Goal: Information Seeking & Learning: Learn about a topic

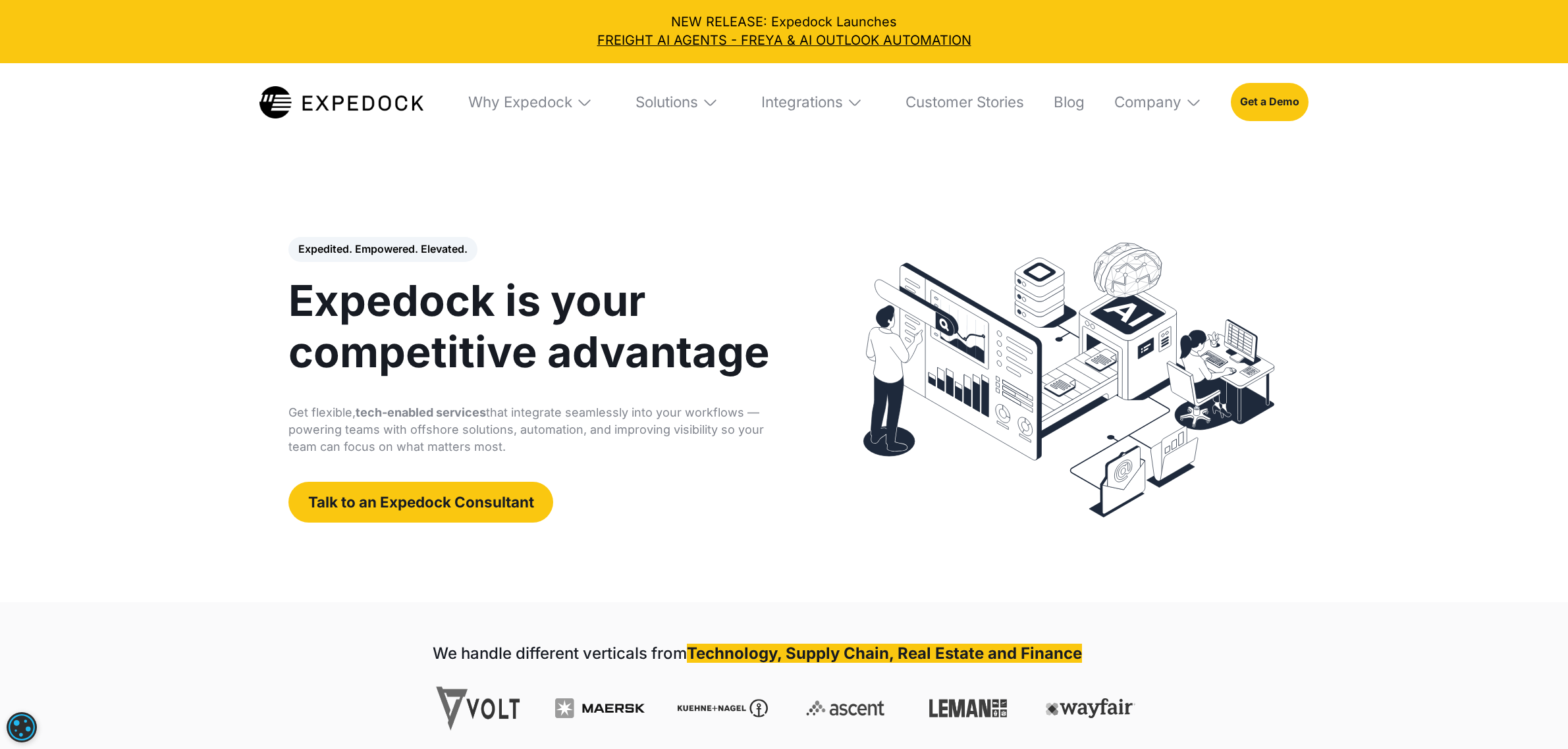
select select
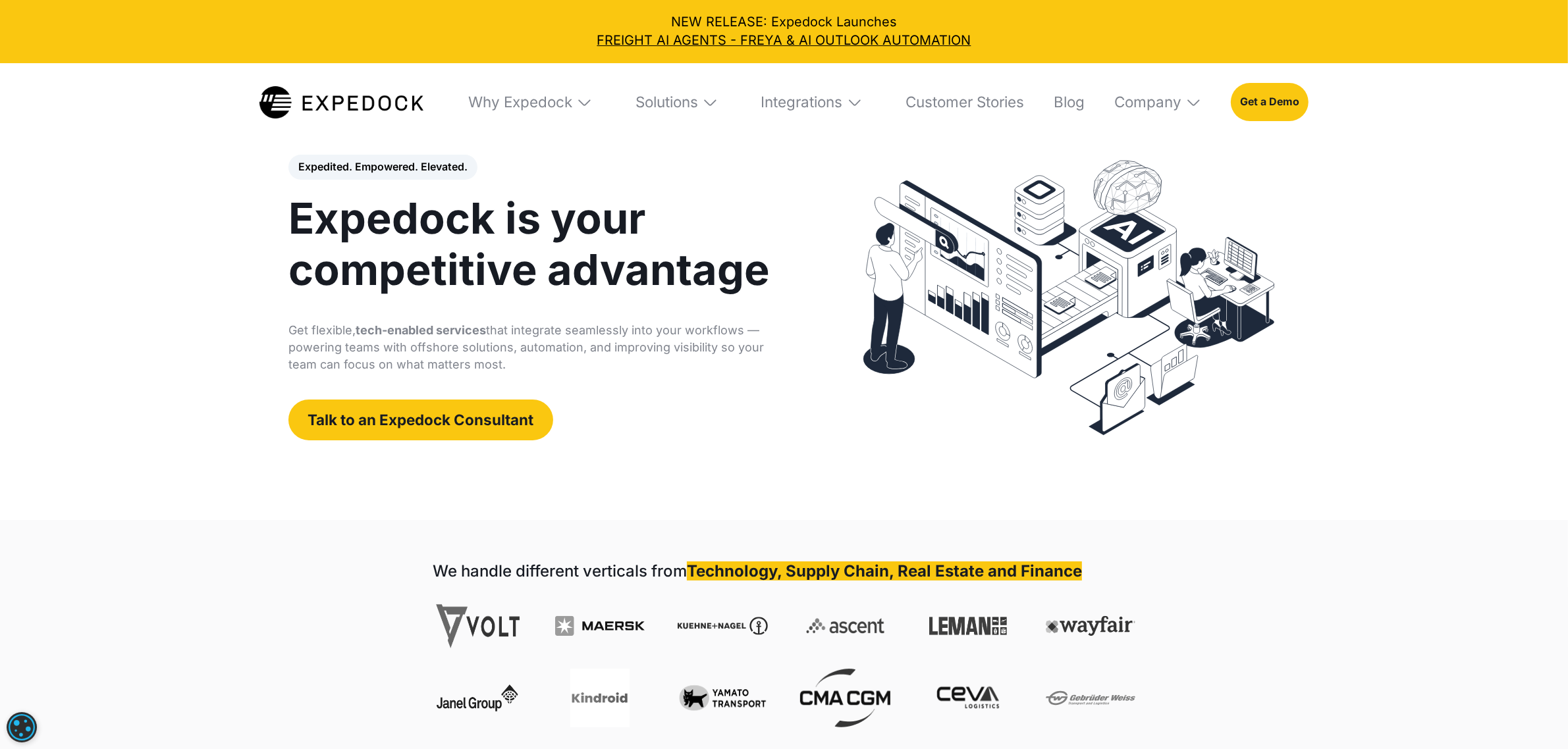
click at [578, 101] on img at bounding box center [585, 102] width 17 height 17
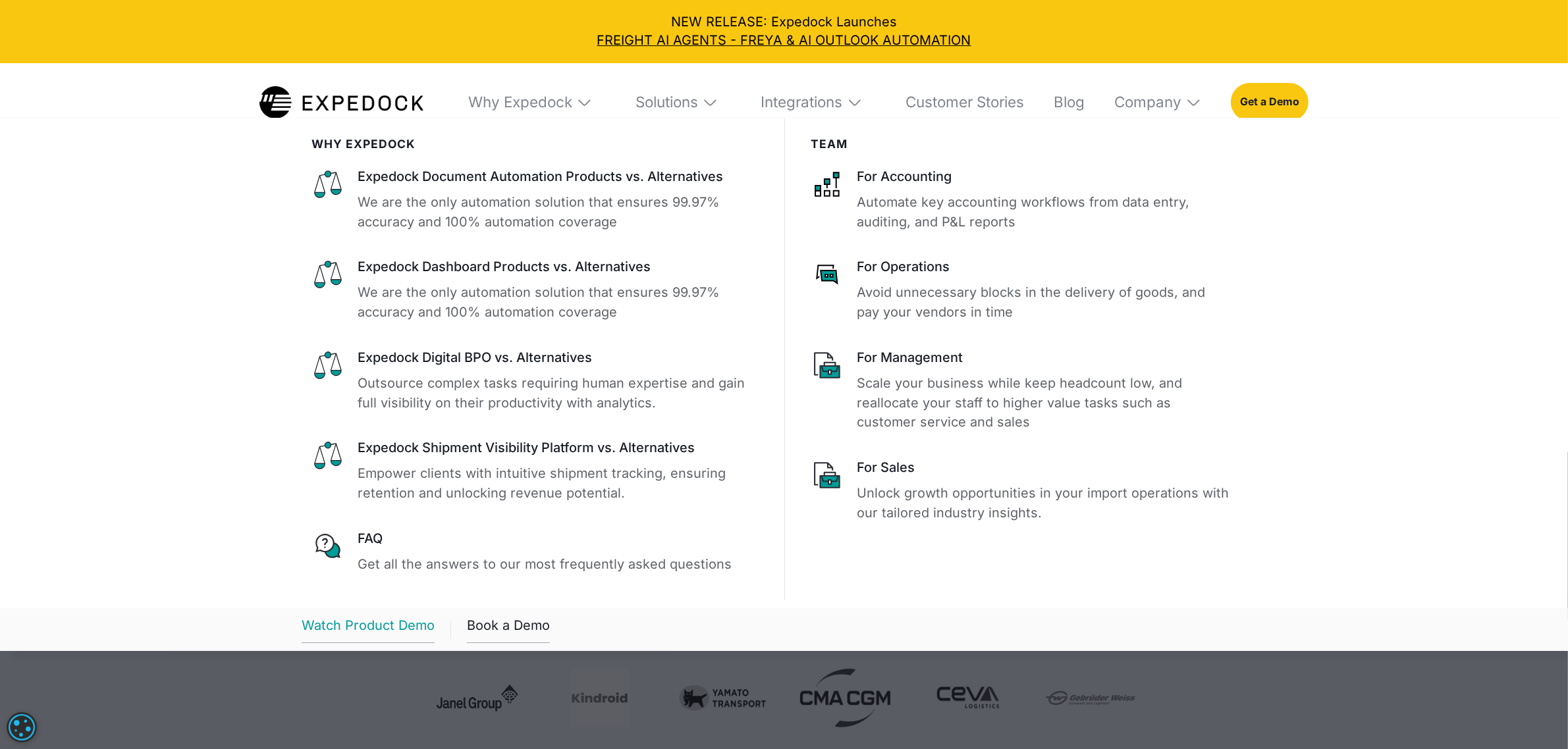
click at [369, 621] on div "Watch Product Demo" at bounding box center [368, 629] width 133 height 27
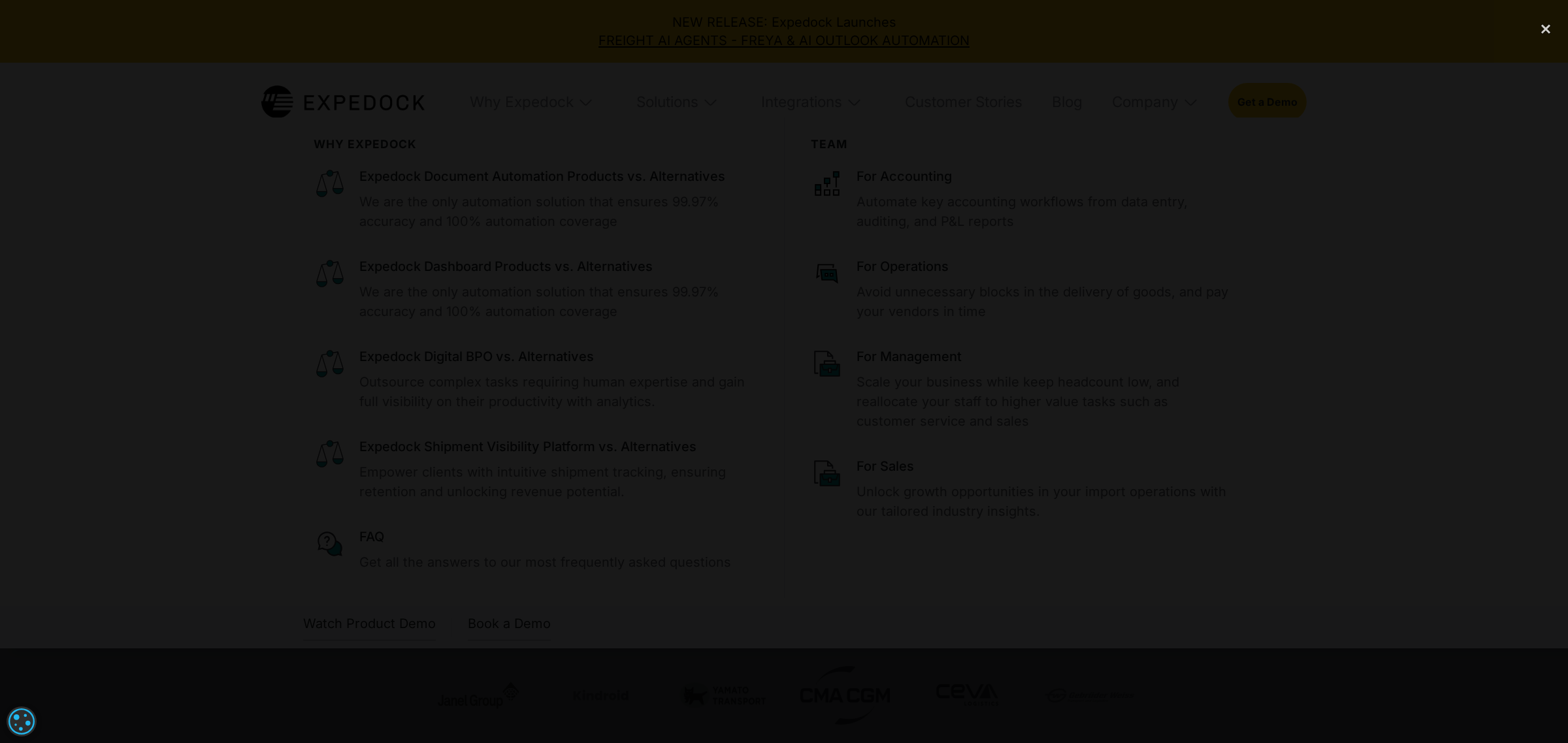
click at [450, 132] on div at bounding box center [784, 372] width 1568 height 713
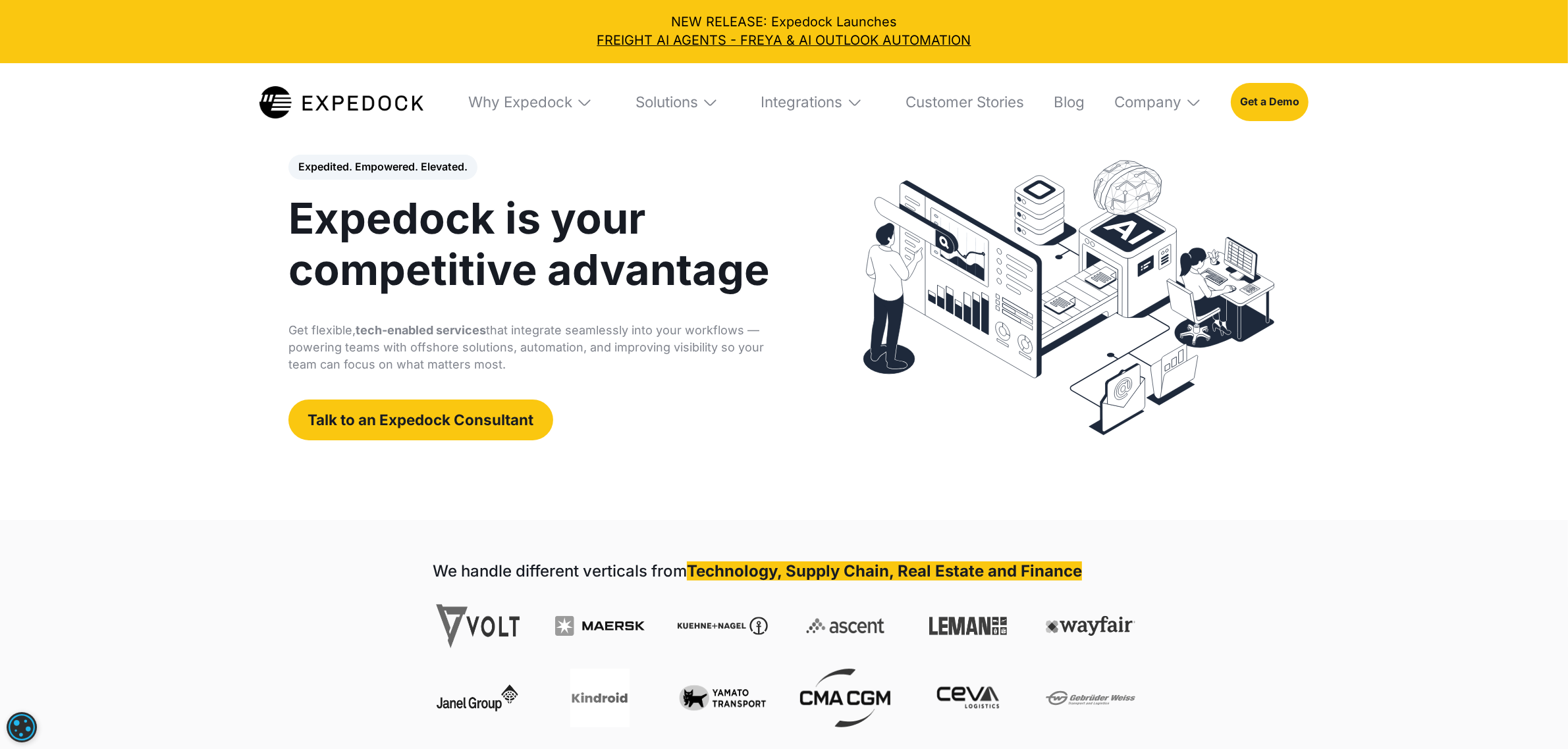
click at [580, 100] on img at bounding box center [585, 102] width 17 height 17
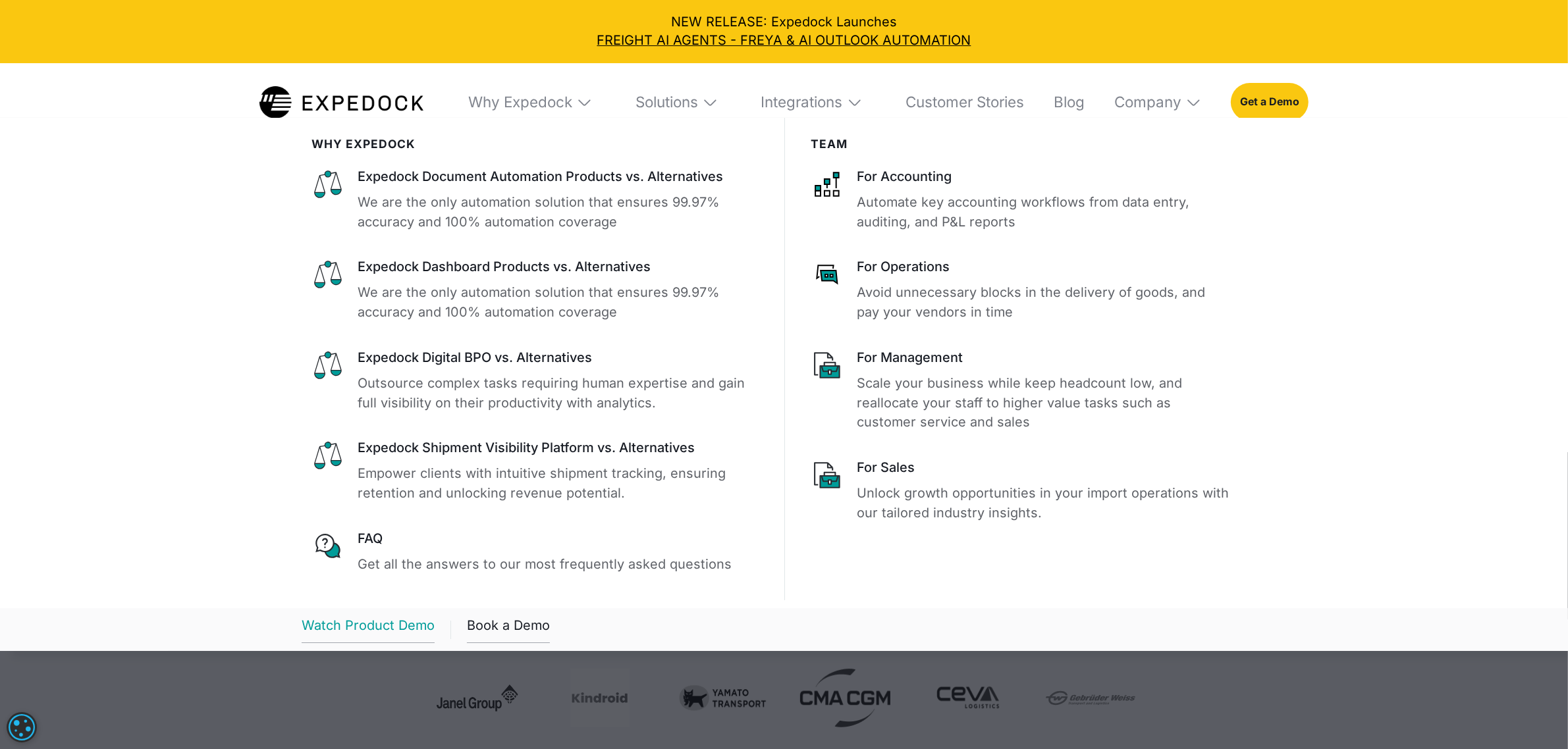
click at [410, 636] on div "Watch Product Demo" at bounding box center [368, 629] width 133 height 27
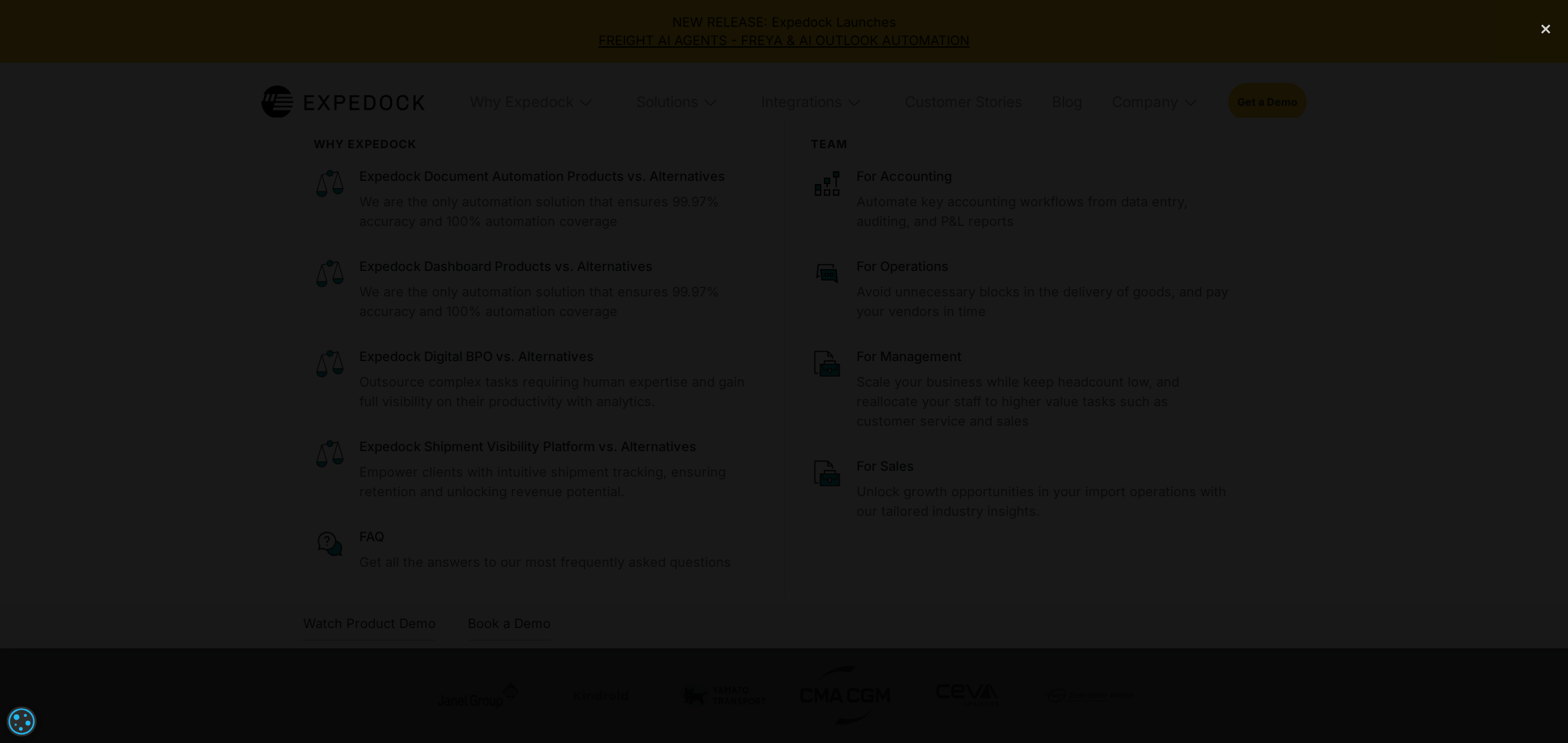
click at [543, 148] on div at bounding box center [784, 372] width 1568 height 713
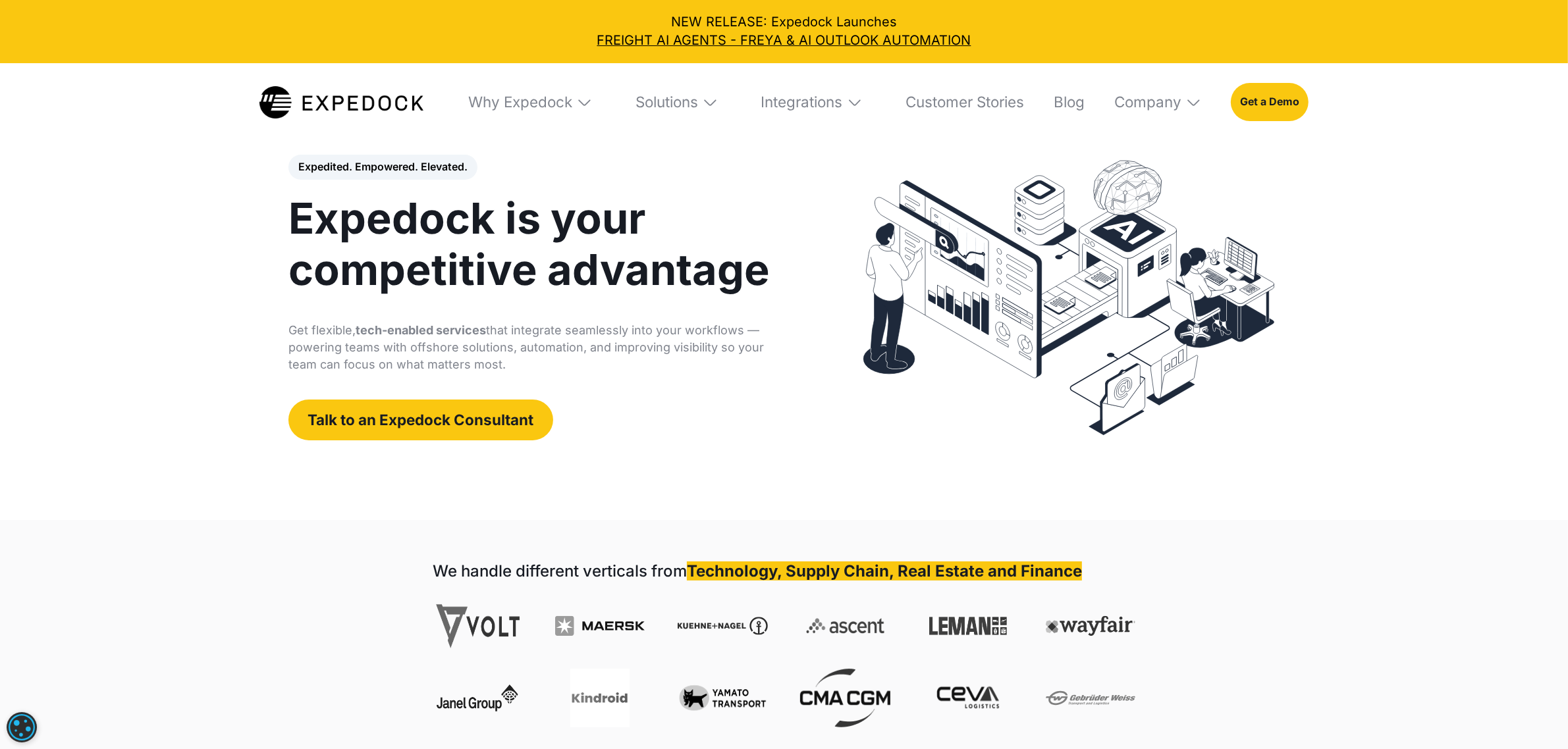
click at [587, 106] on img at bounding box center [585, 102] width 17 height 17
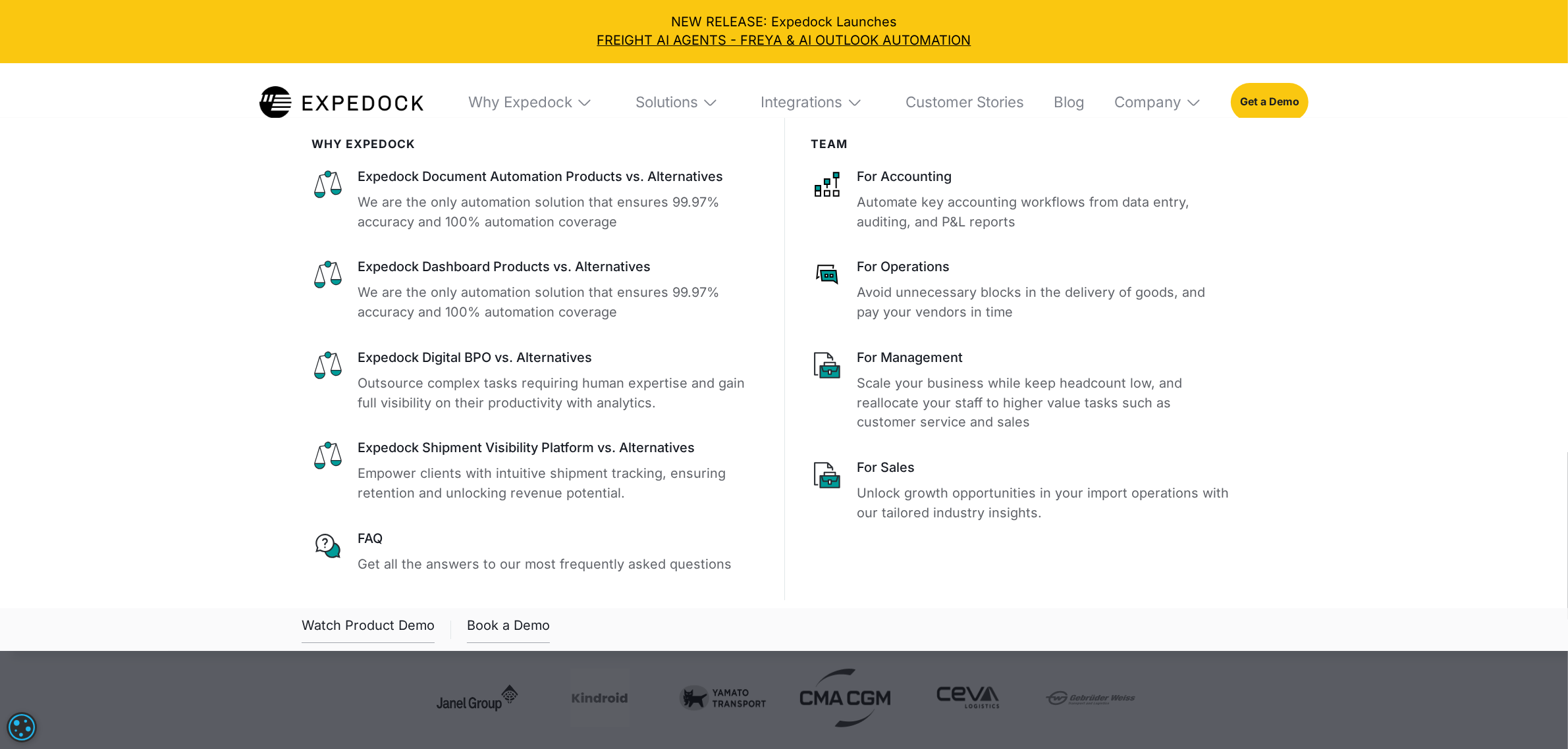
click at [586, 106] on img at bounding box center [585, 102] width 17 height 17
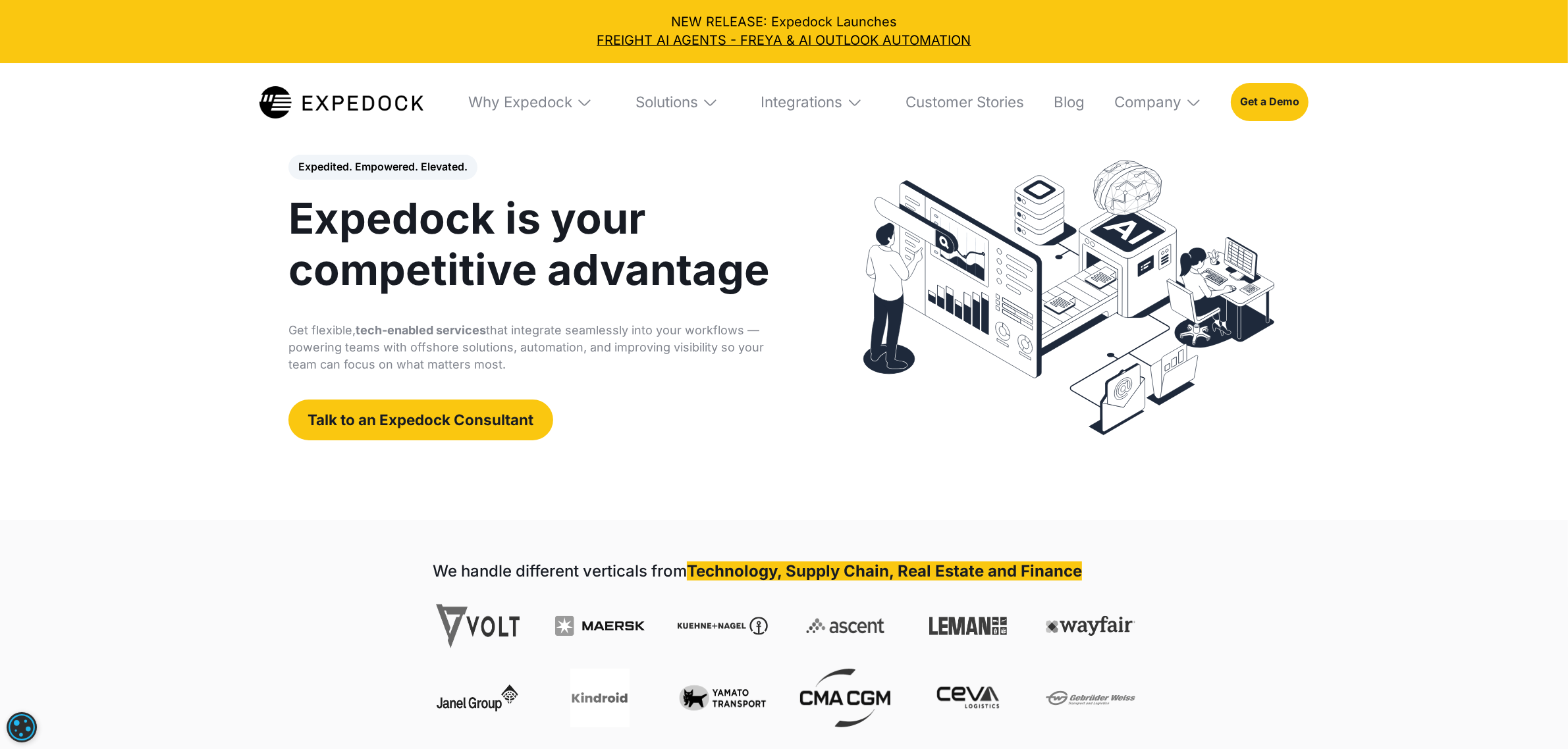
click at [586, 106] on img at bounding box center [585, 102] width 17 height 17
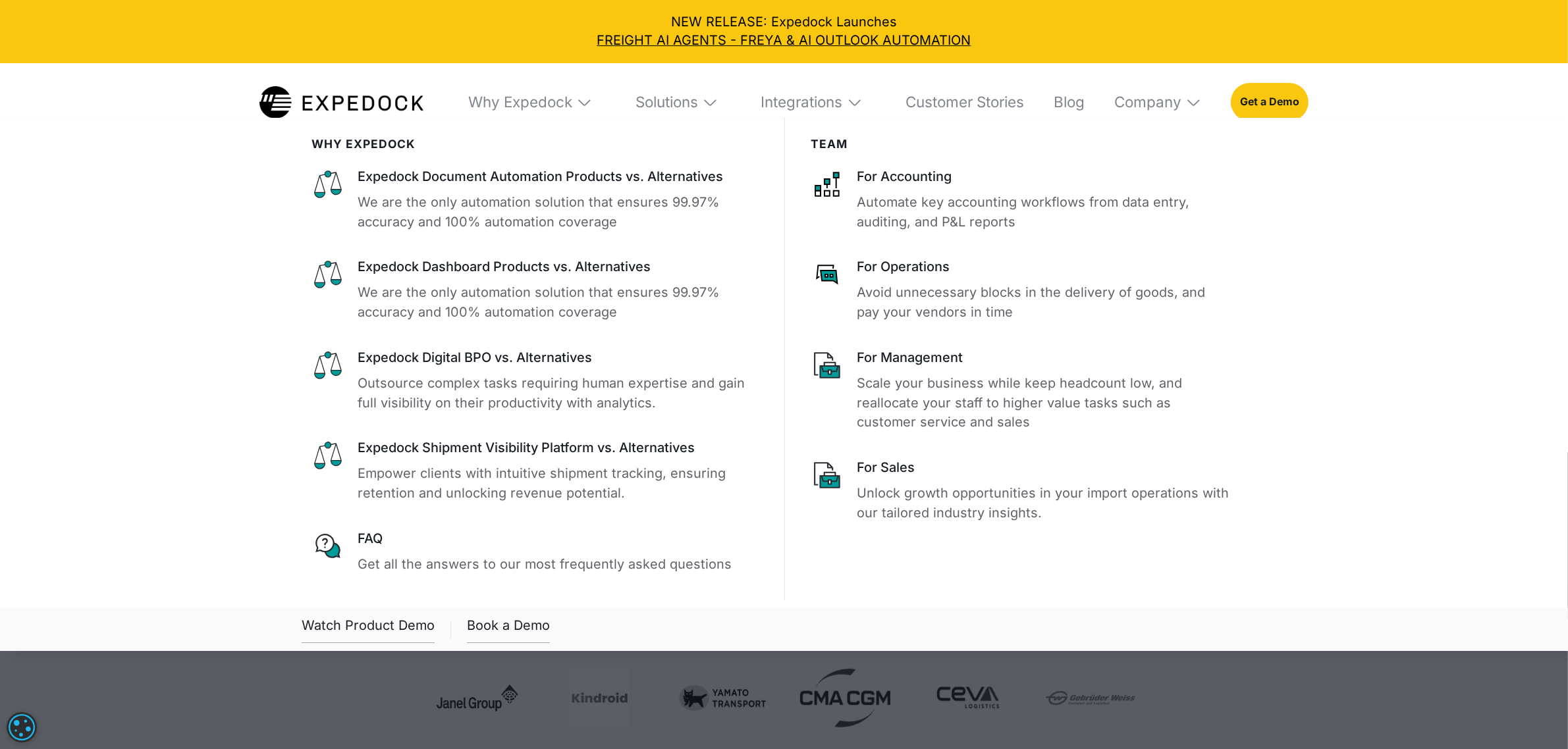
click at [586, 106] on img at bounding box center [585, 102] width 17 height 17
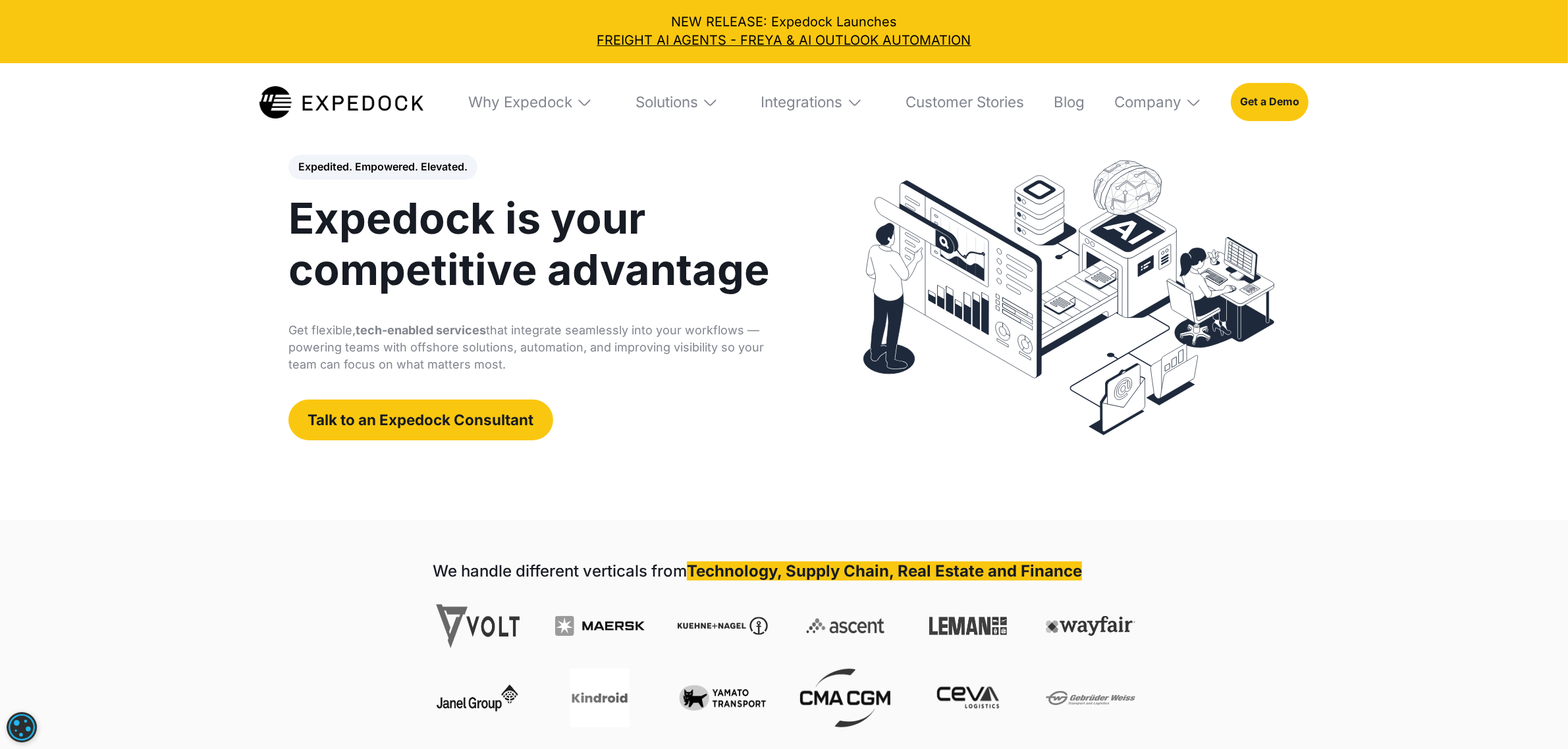
click at [586, 106] on img at bounding box center [585, 102] width 17 height 17
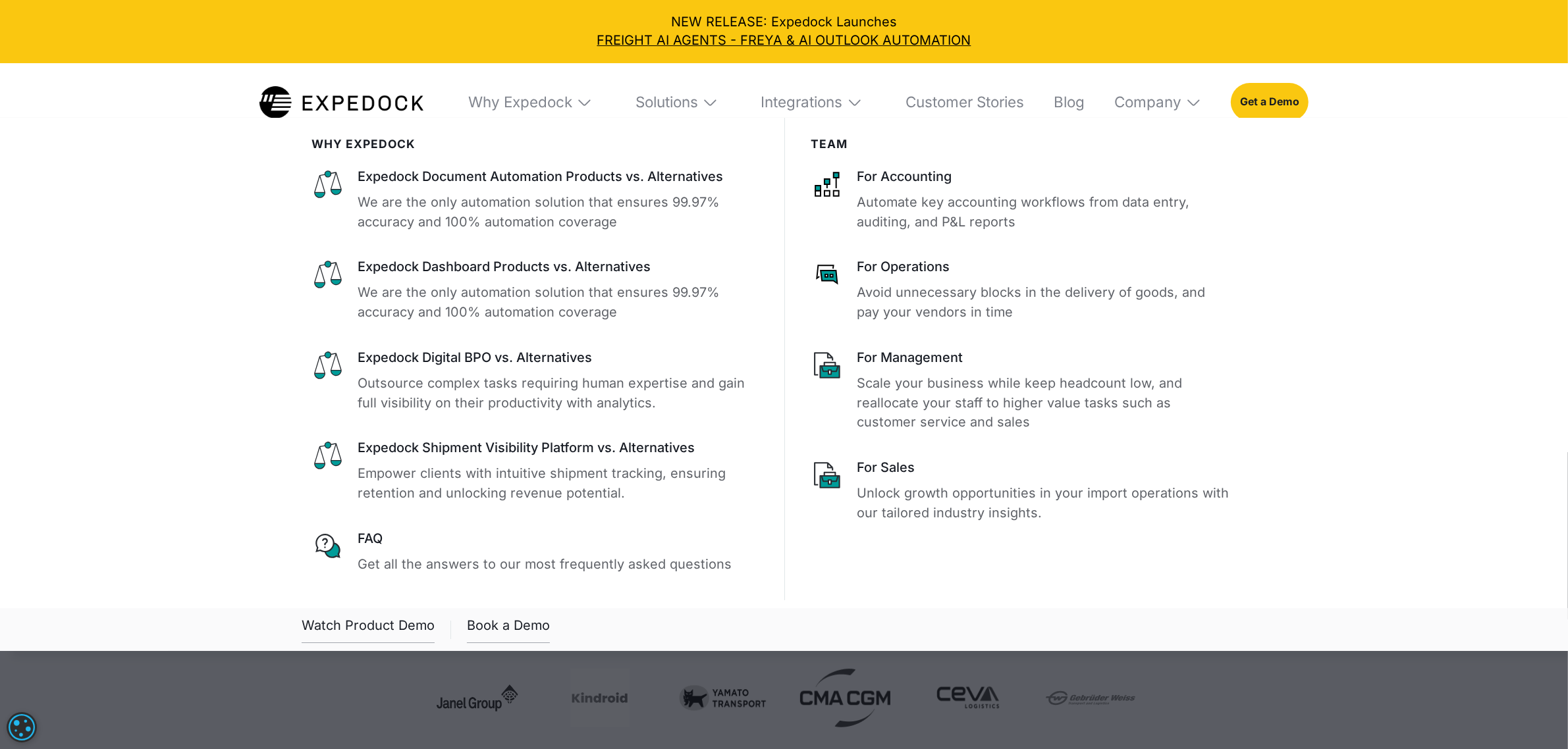
click at [586, 106] on img at bounding box center [585, 102] width 17 height 17
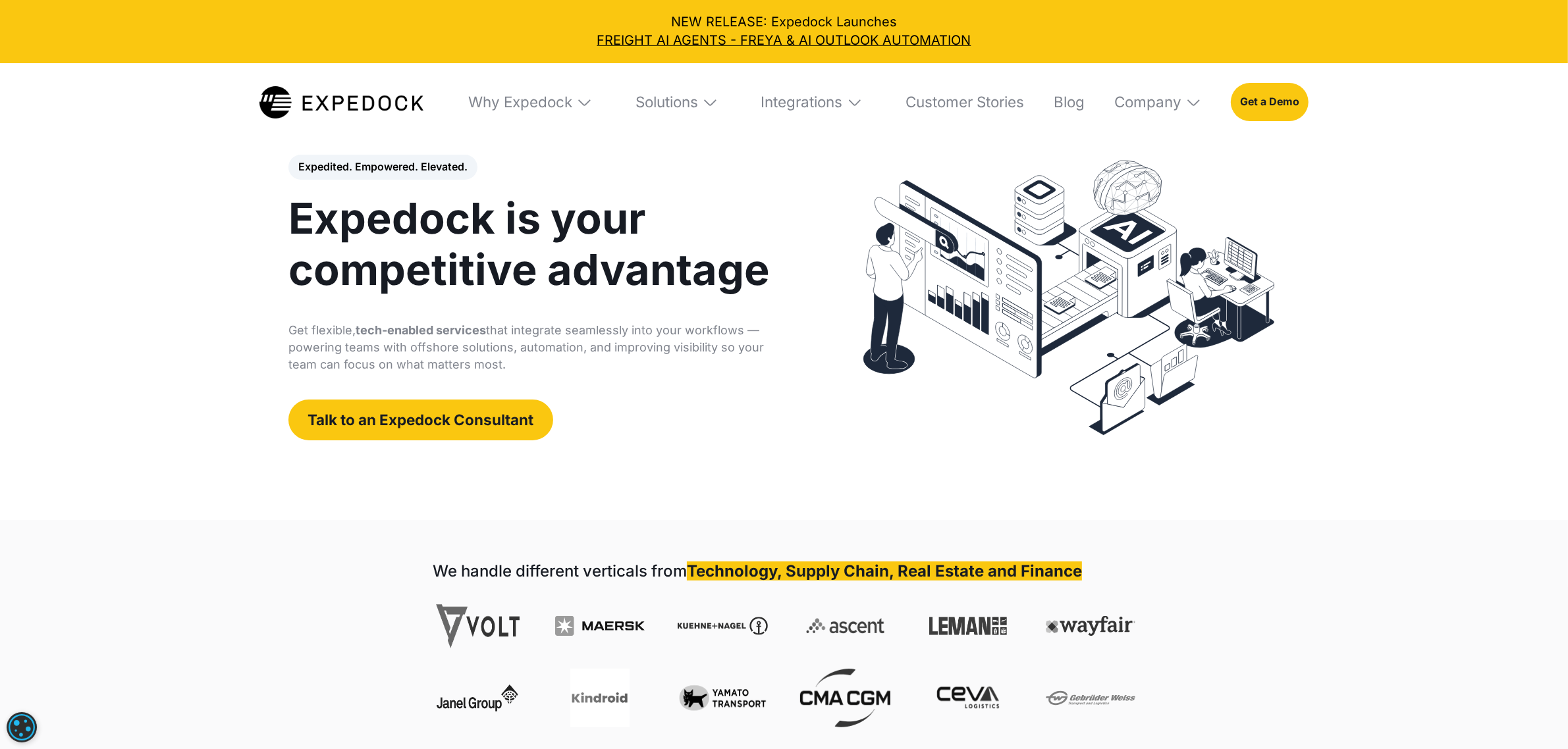
click at [578, 103] on img at bounding box center [585, 102] width 17 height 17
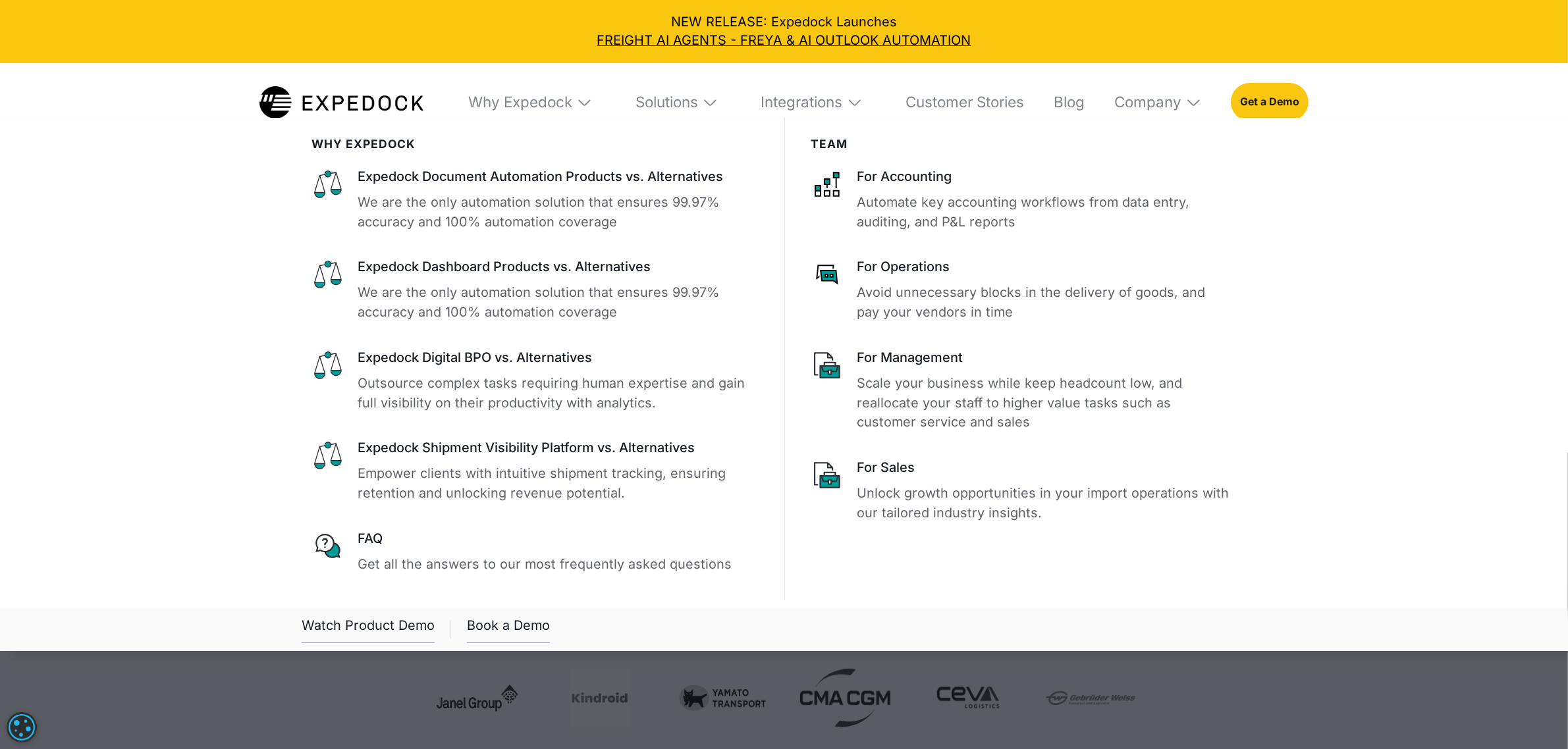
click at [578, 103] on img at bounding box center [585, 102] width 17 height 17
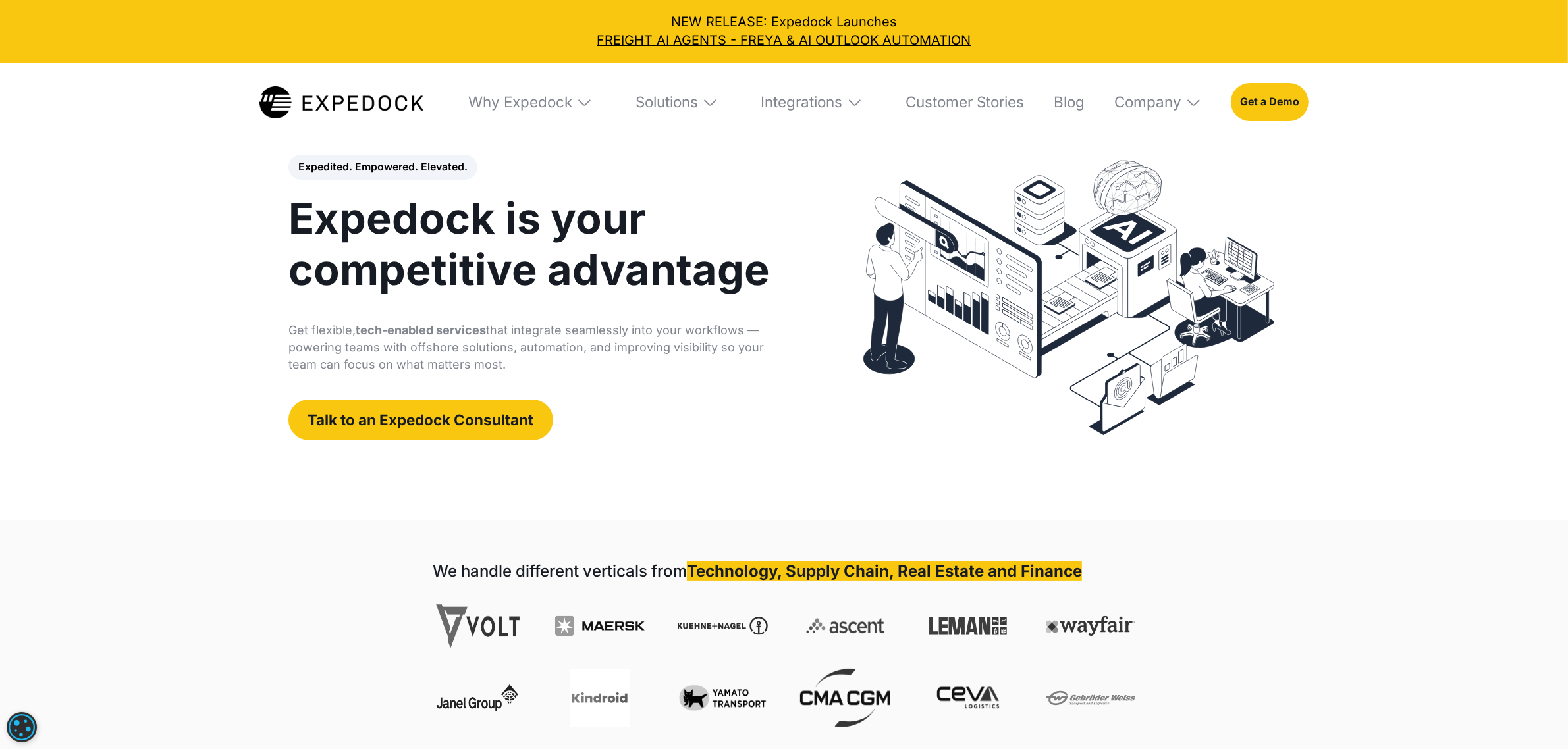
click at [578, 103] on img at bounding box center [585, 102] width 17 height 17
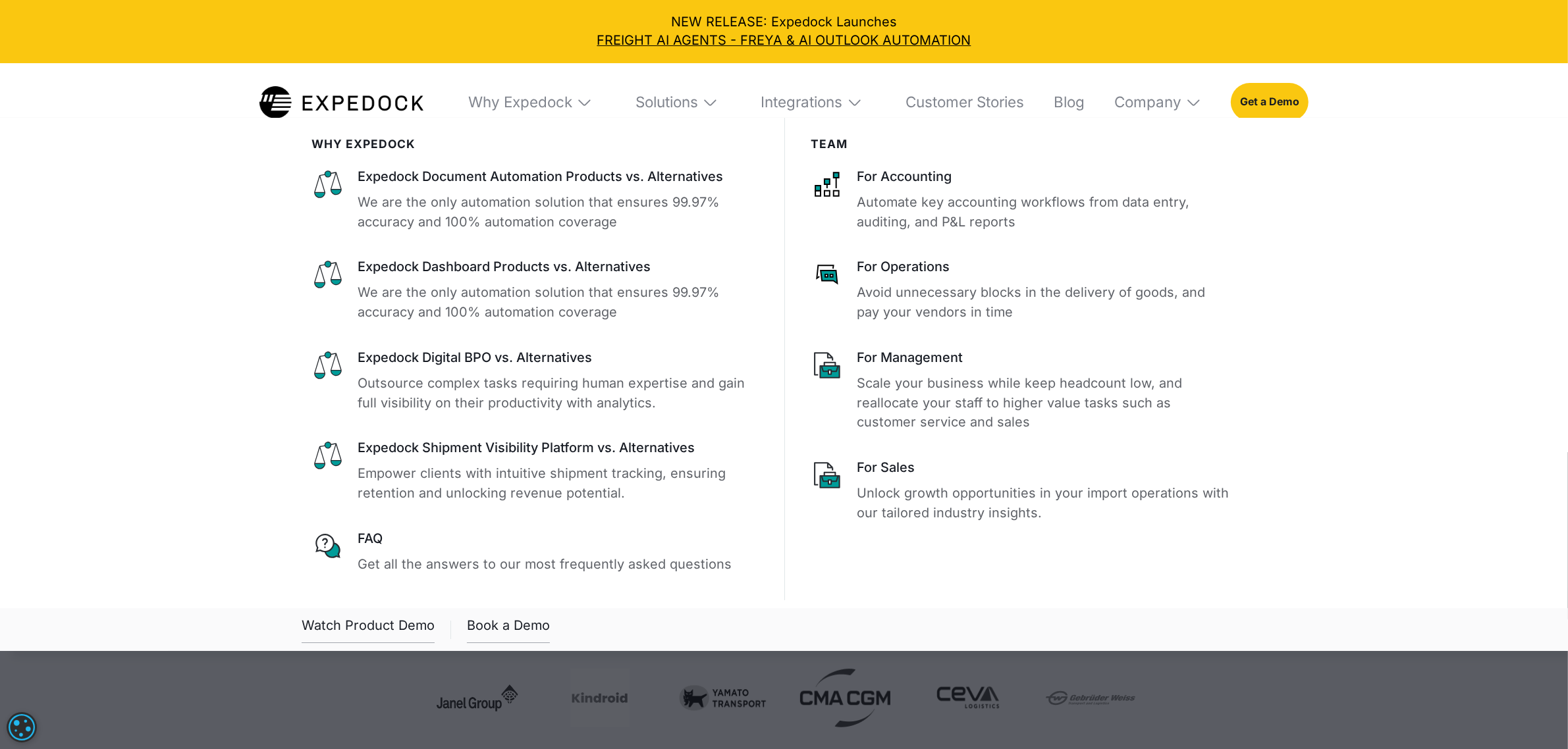
click at [578, 103] on img at bounding box center [585, 102] width 17 height 17
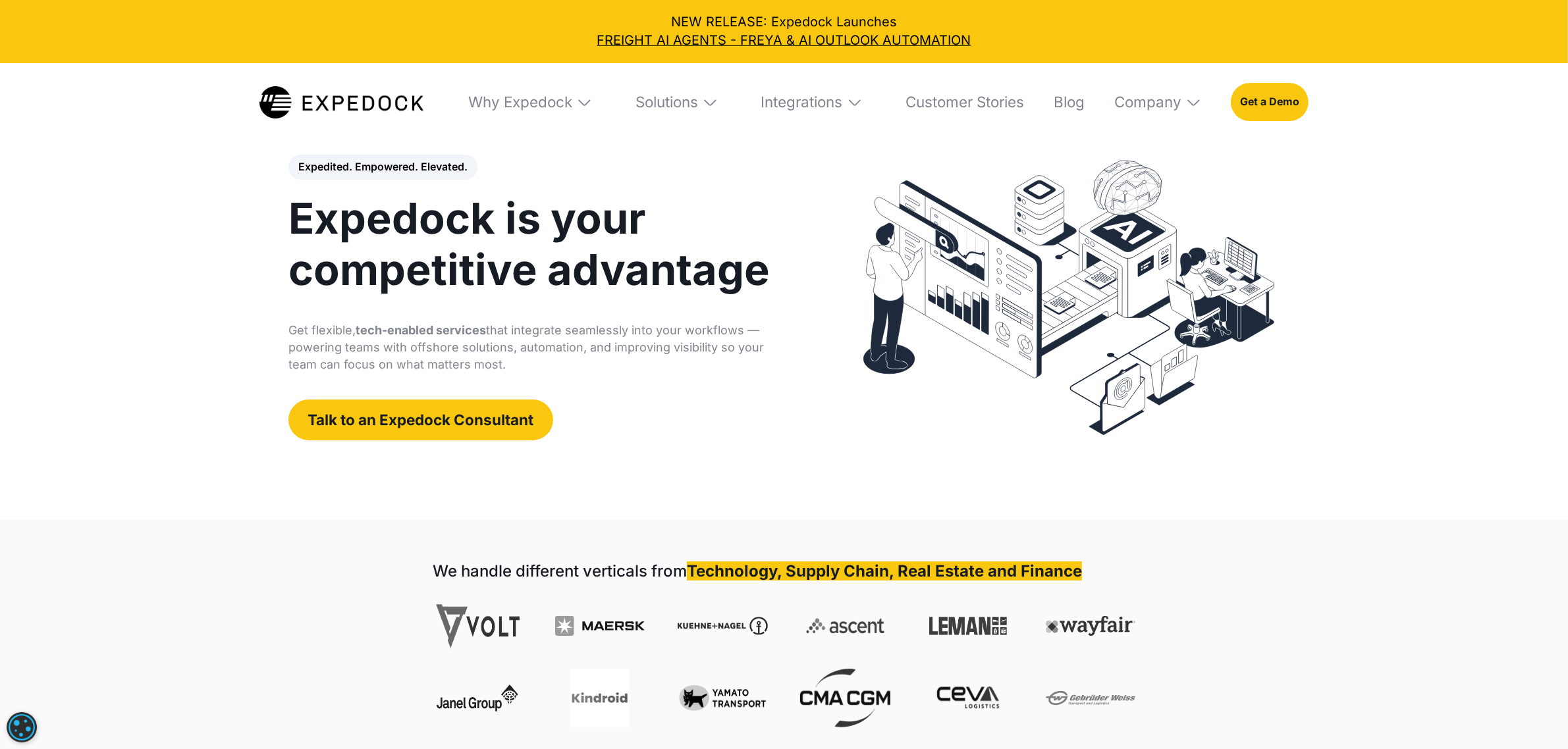
click at [578, 103] on img at bounding box center [585, 102] width 17 height 17
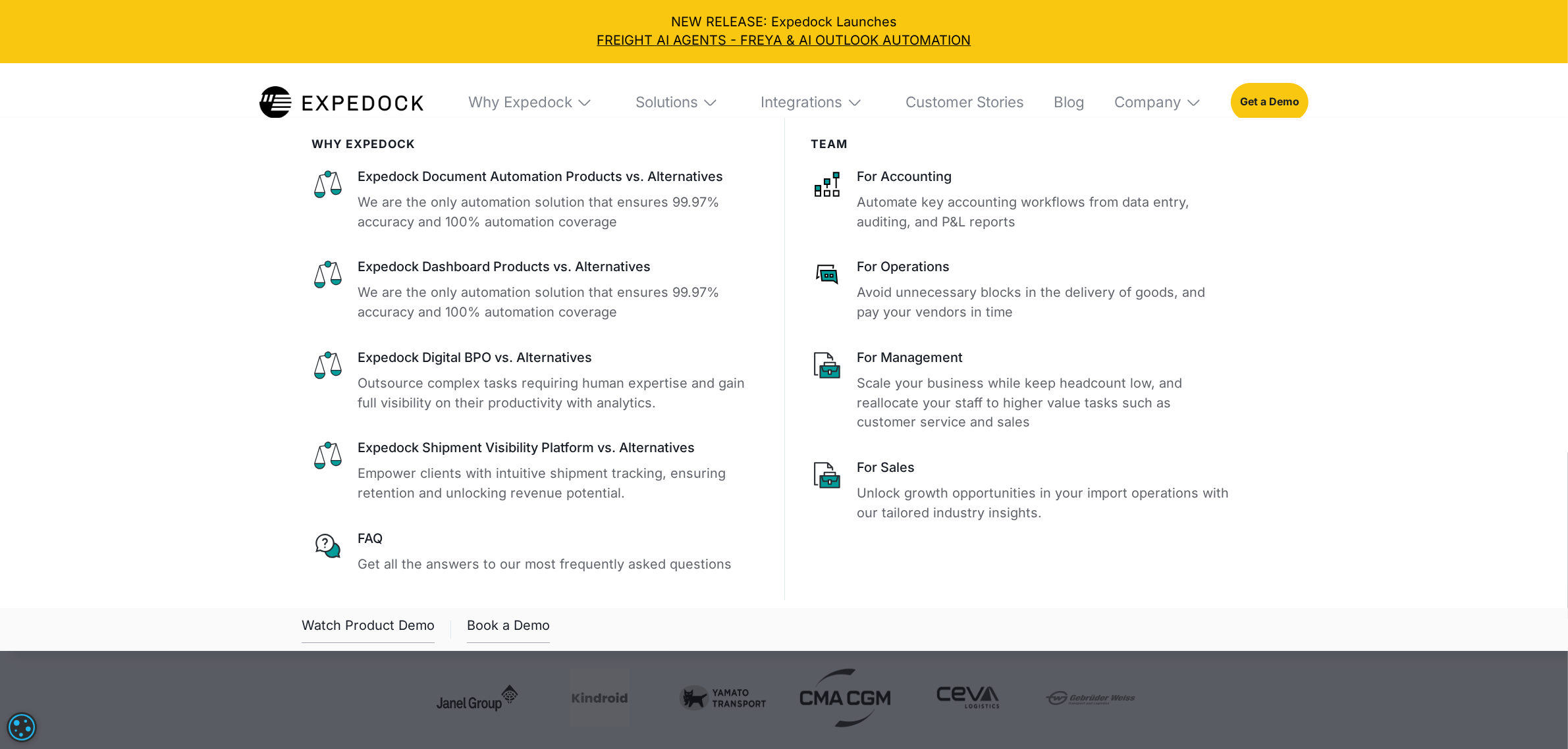
click at [578, 103] on img at bounding box center [585, 102] width 17 height 17
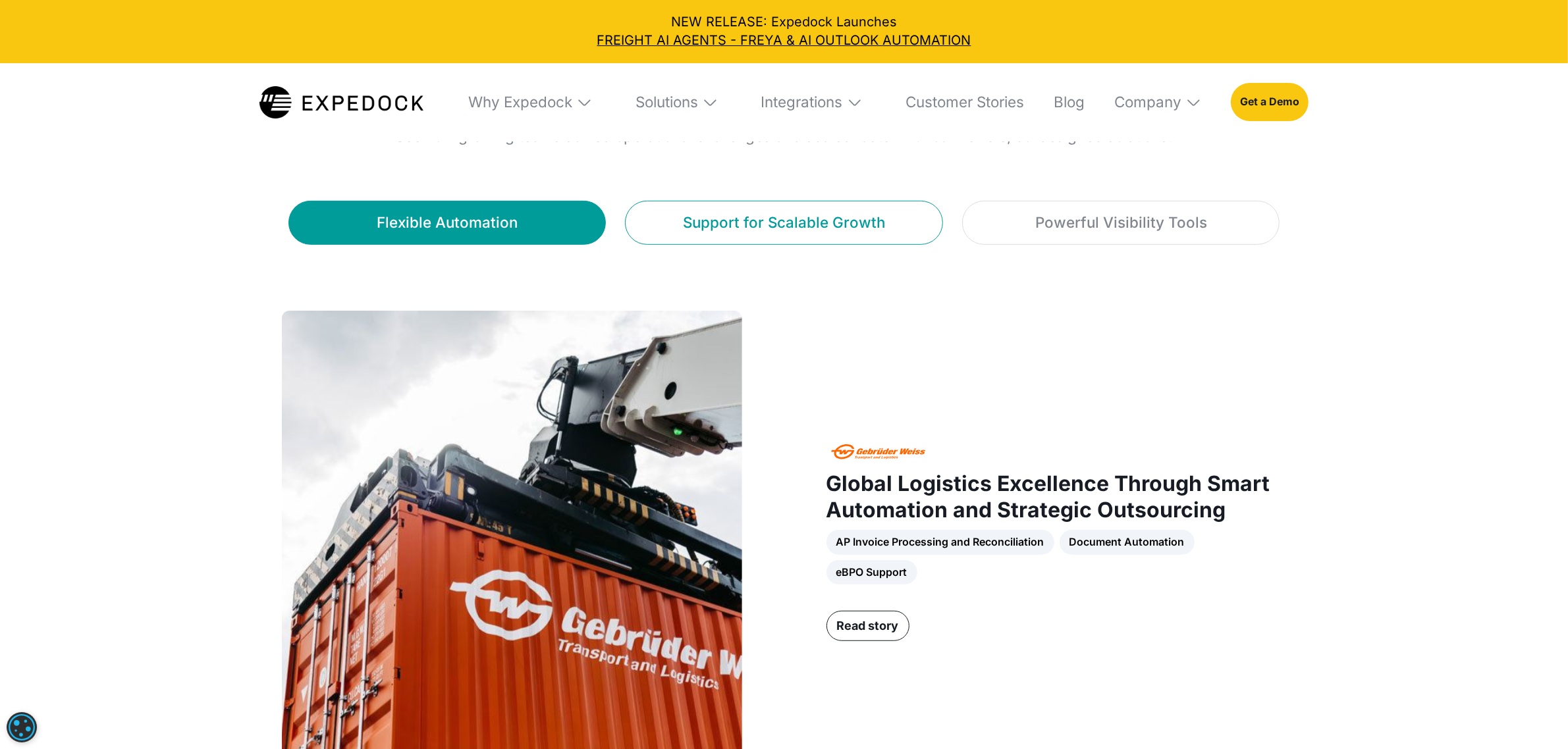
click at [679, 245] on link "Support for Scalable Growth" at bounding box center [784, 222] width 317 height 44
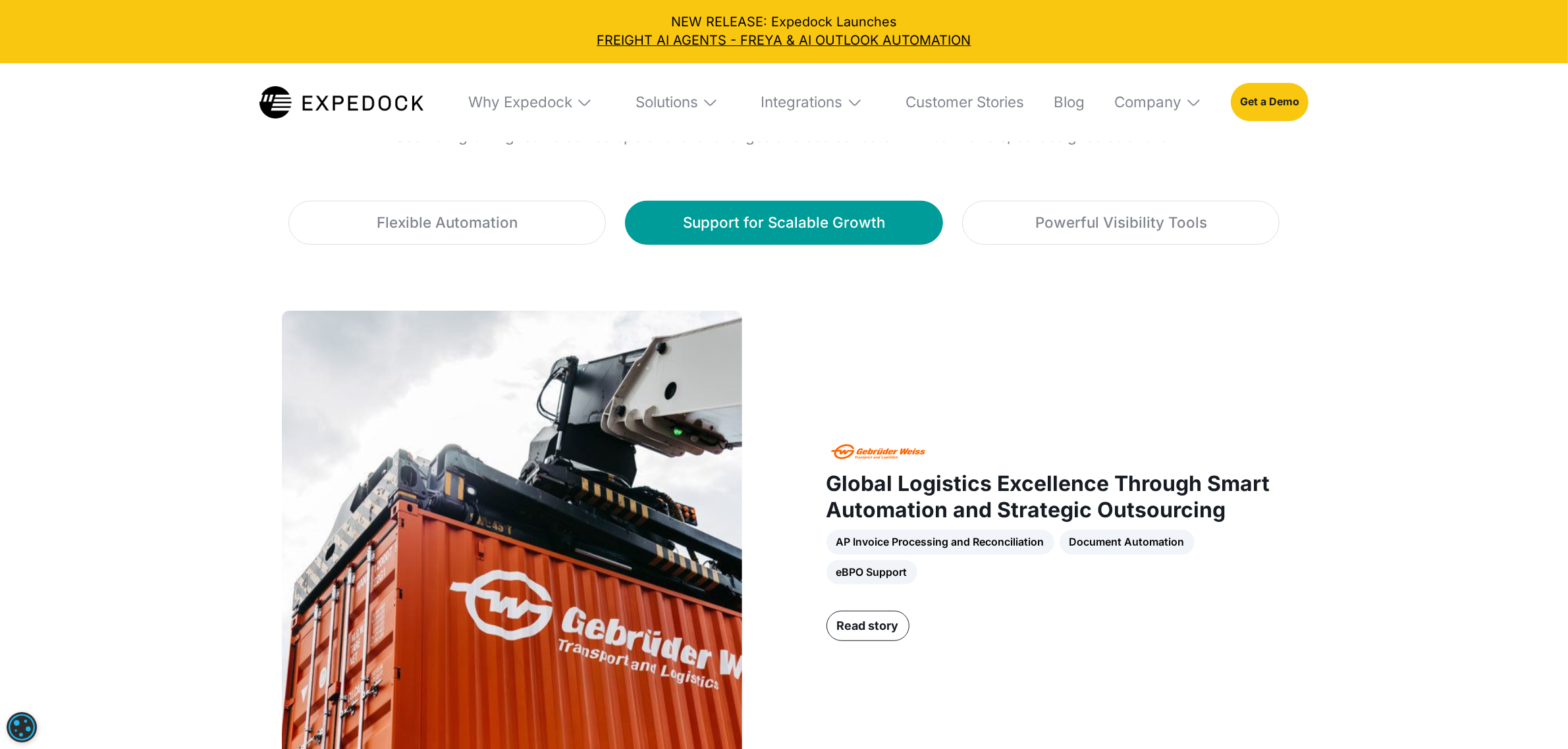
scroll to position [906, 0]
click at [1065, 229] on div "Powerful Visibility Tools" at bounding box center [1121, 223] width 172 height 23
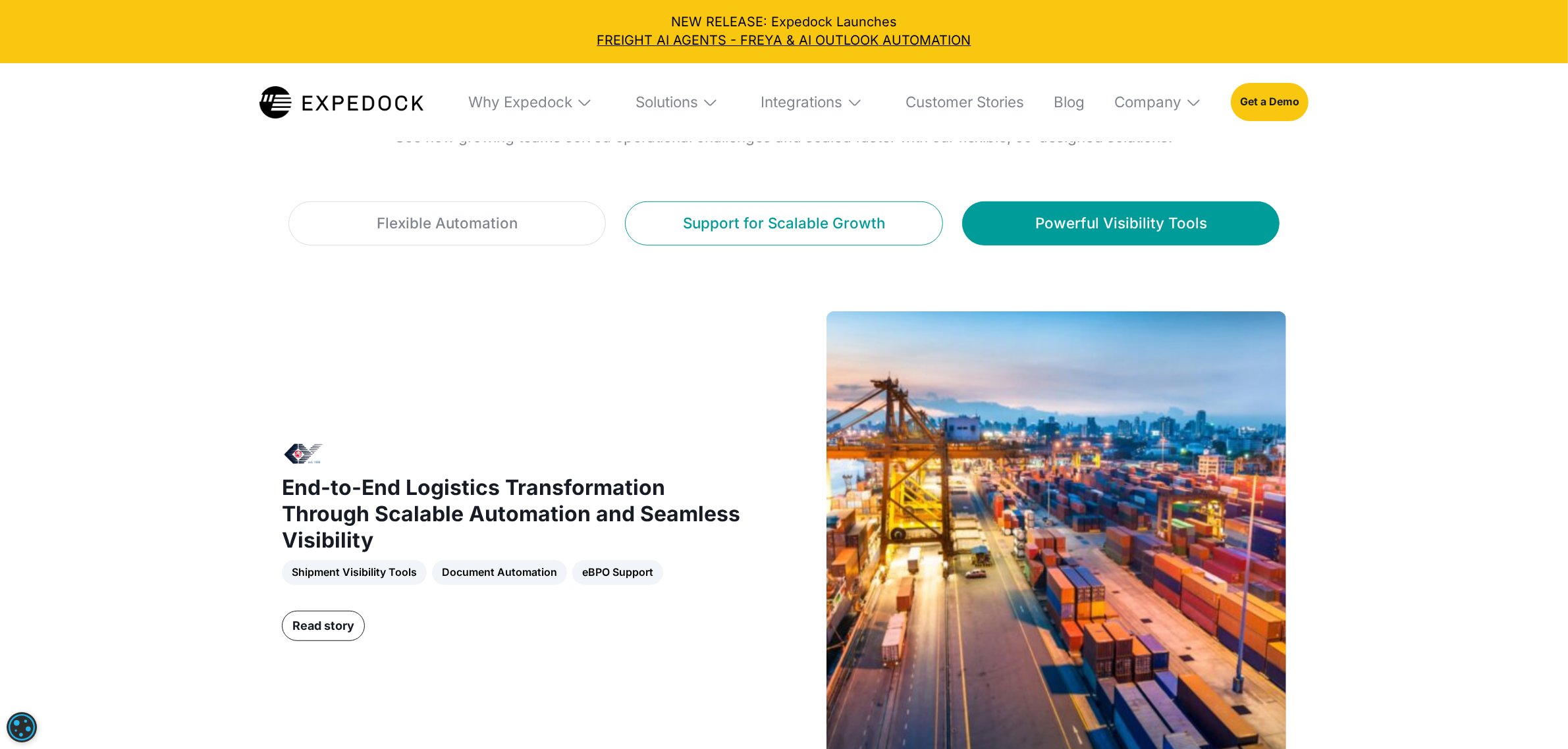
click at [818, 235] on div "Support for Scalable Growth" at bounding box center [784, 223] width 202 height 23
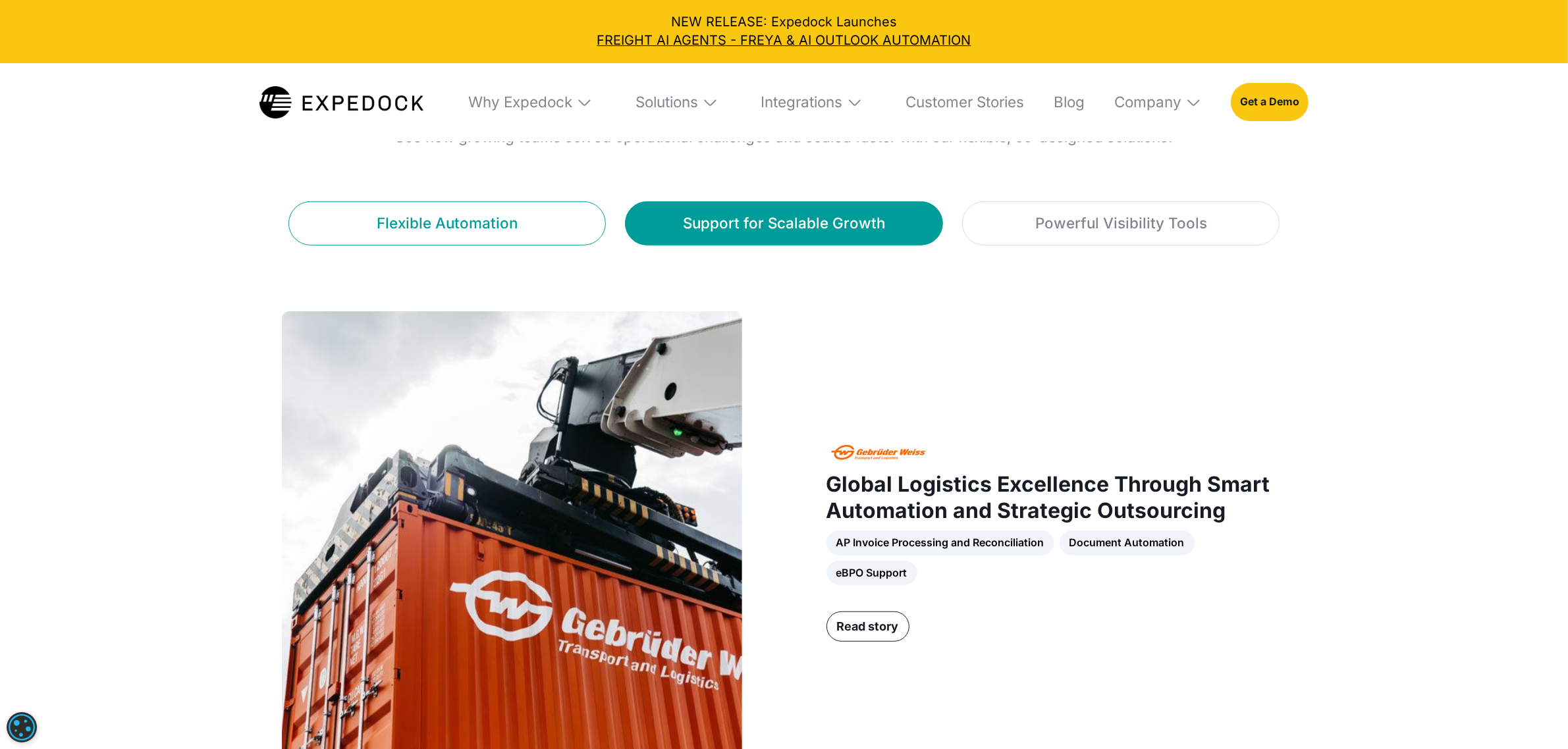
click at [544, 232] on link "Flexible Automation" at bounding box center [447, 223] width 317 height 44
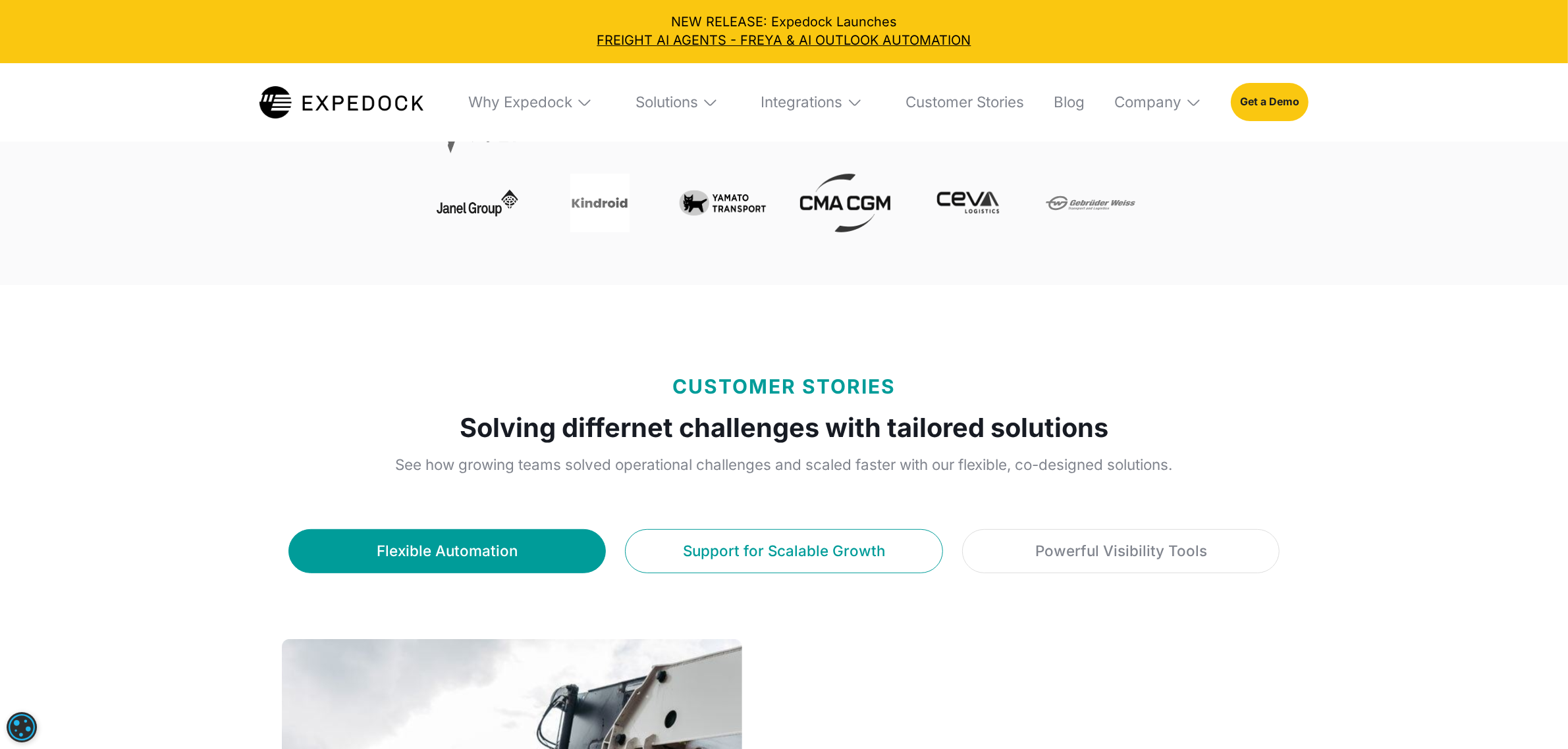
click at [756, 548] on div "Support for Scalable Growth" at bounding box center [784, 551] width 202 height 23
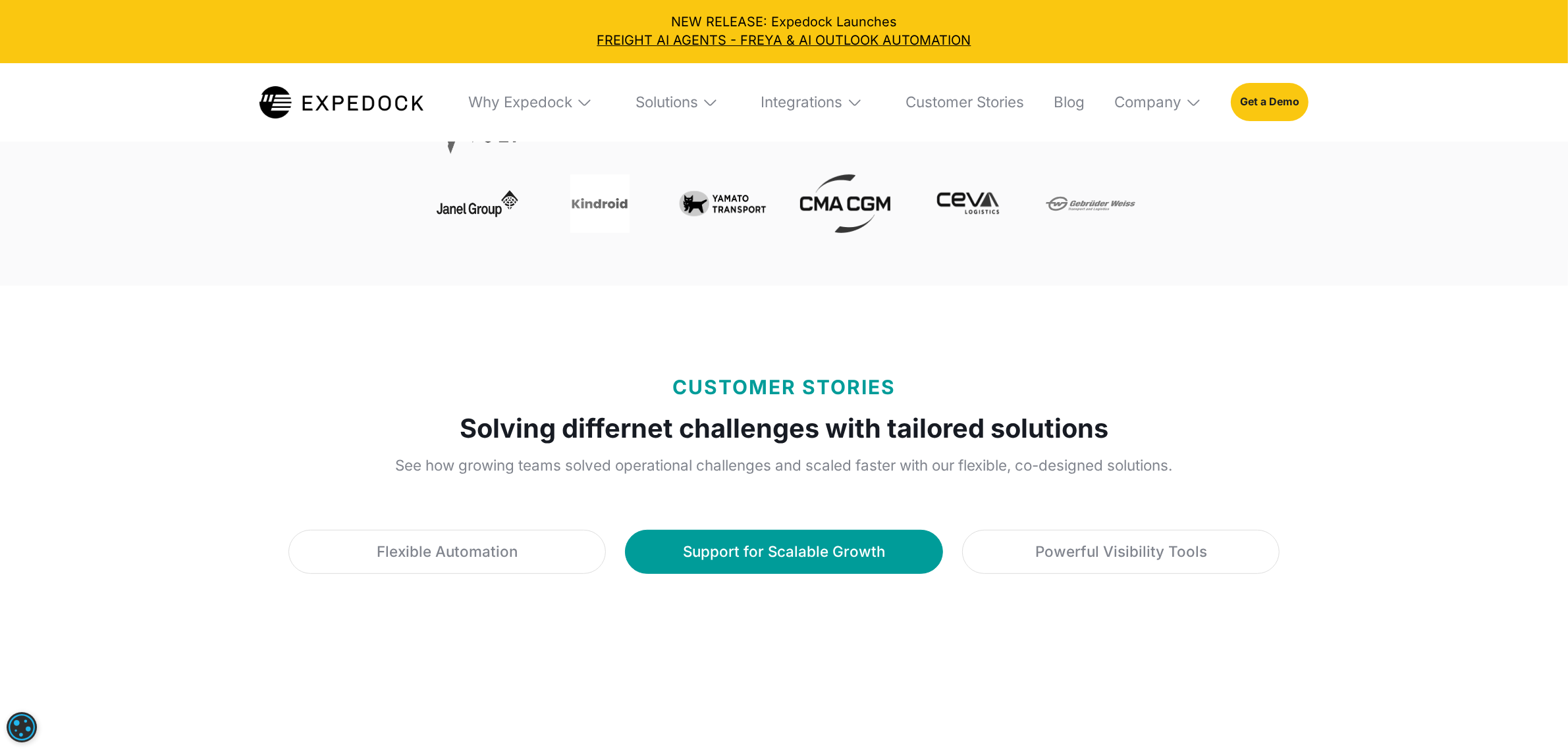
scroll to position [576, 0]
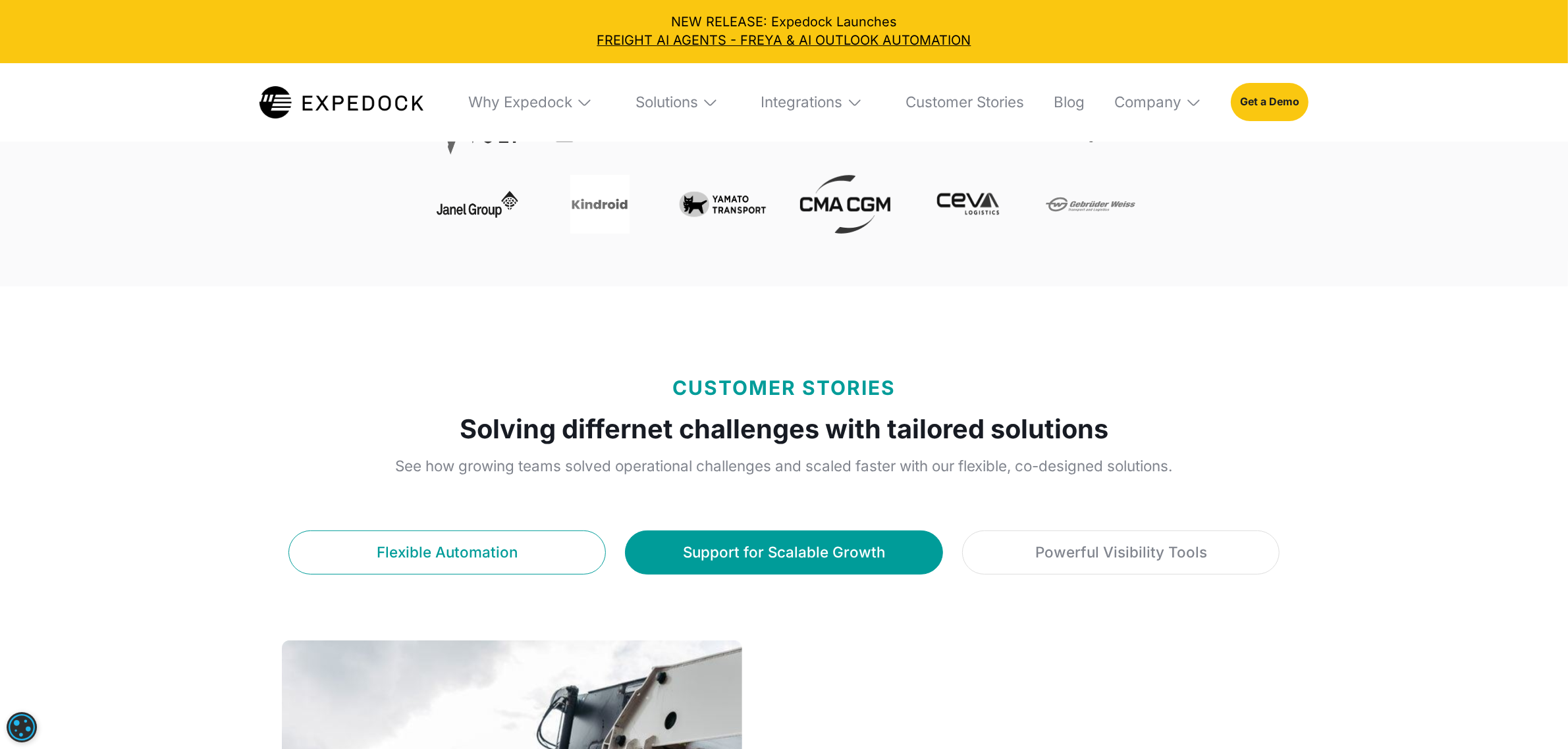
click at [541, 551] on link "Flexible Automation" at bounding box center [447, 552] width 317 height 44
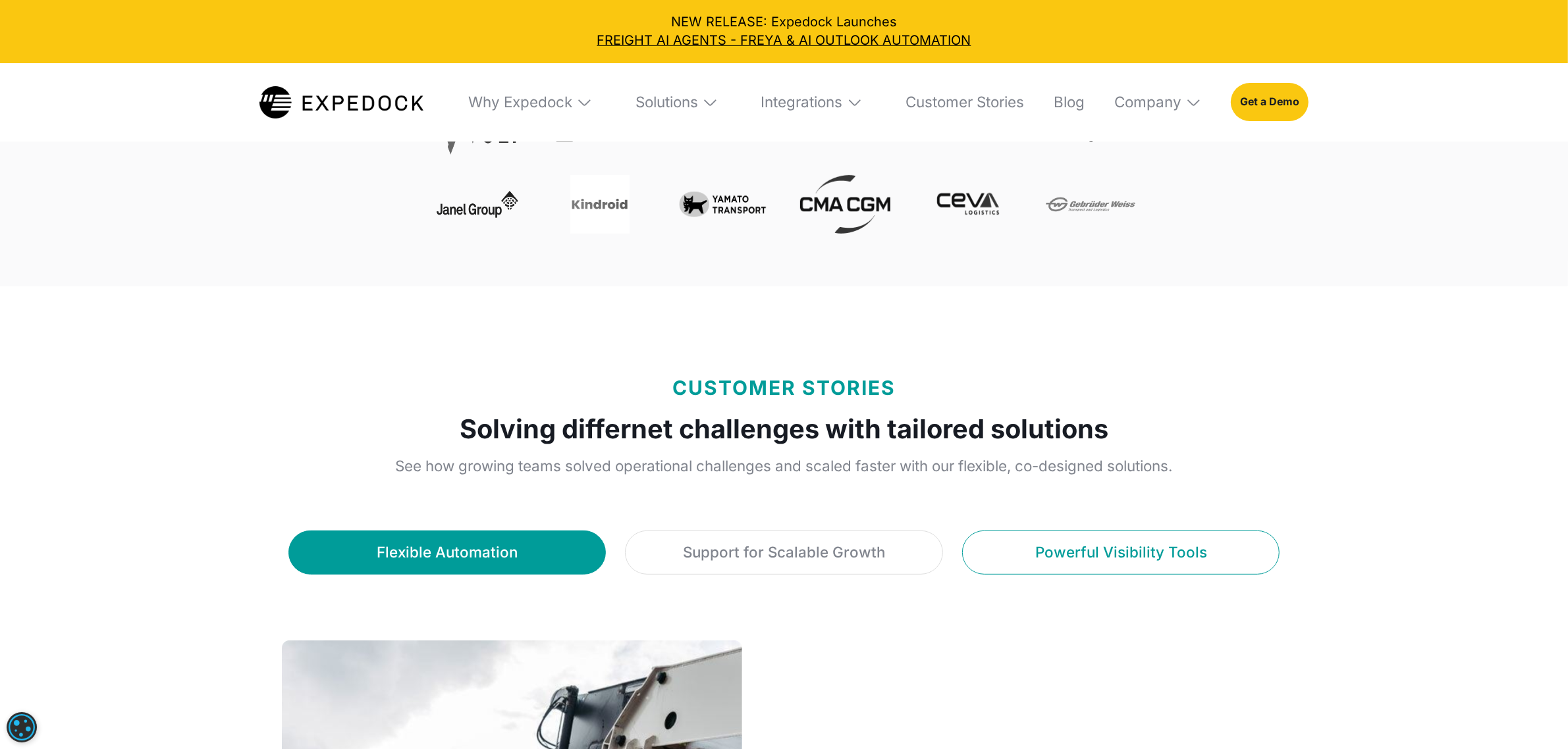
click at [1088, 561] on div "Powerful Visibility Tools" at bounding box center [1121, 552] width 172 height 23
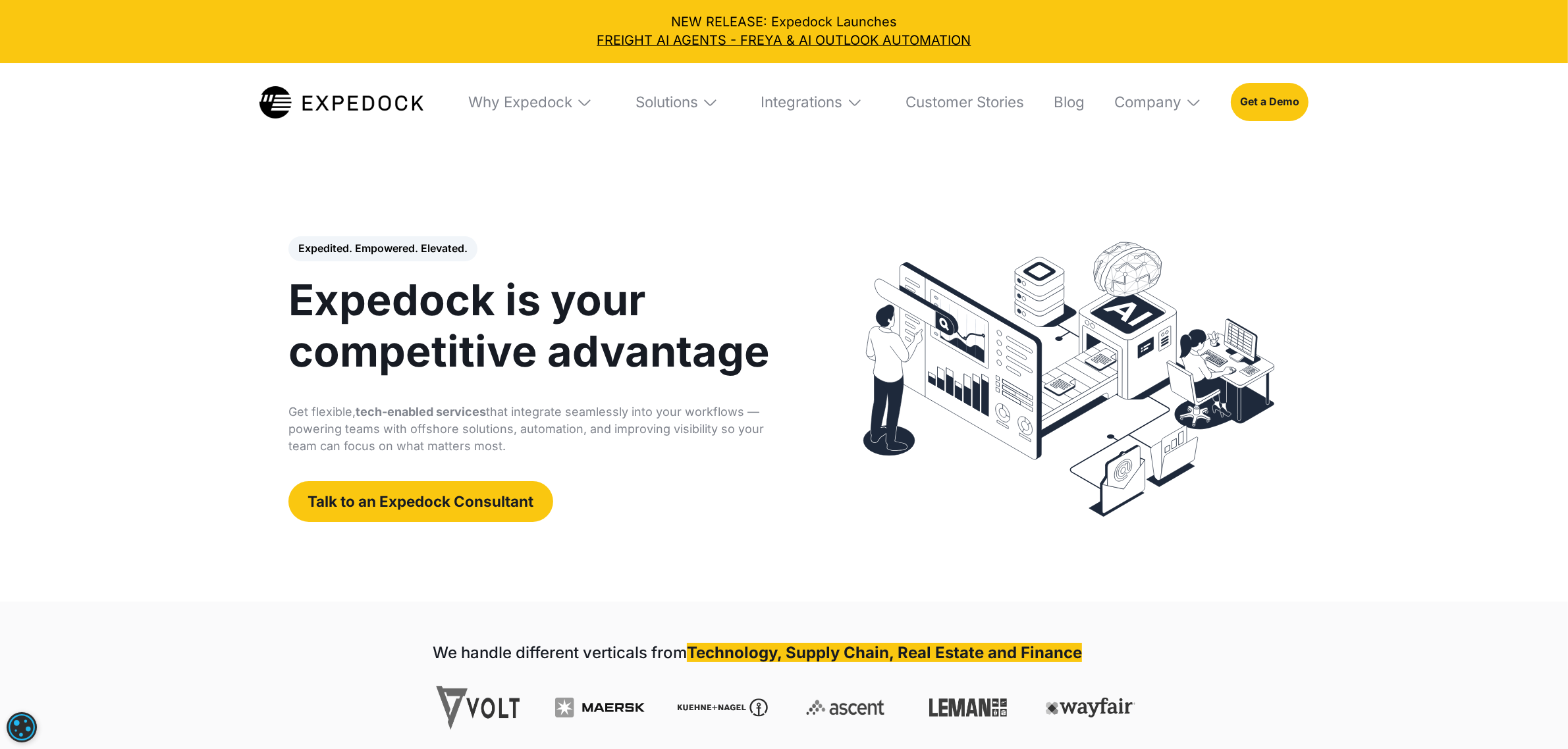
scroll to position [0, 0]
